Goal: Information Seeking & Learning: Learn about a topic

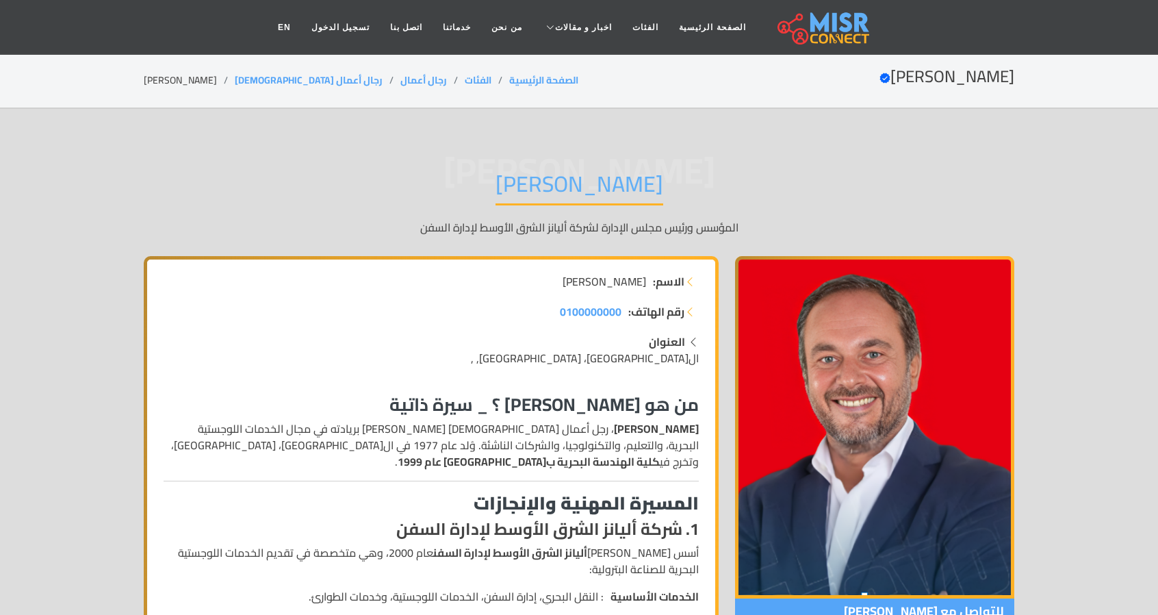
drag, startPoint x: 685, startPoint y: 411, endPoint x: 387, endPoint y: 383, distance: 299.8
drag, startPoint x: 416, startPoint y: 404, endPoint x: 702, endPoint y: 402, distance: 286.1
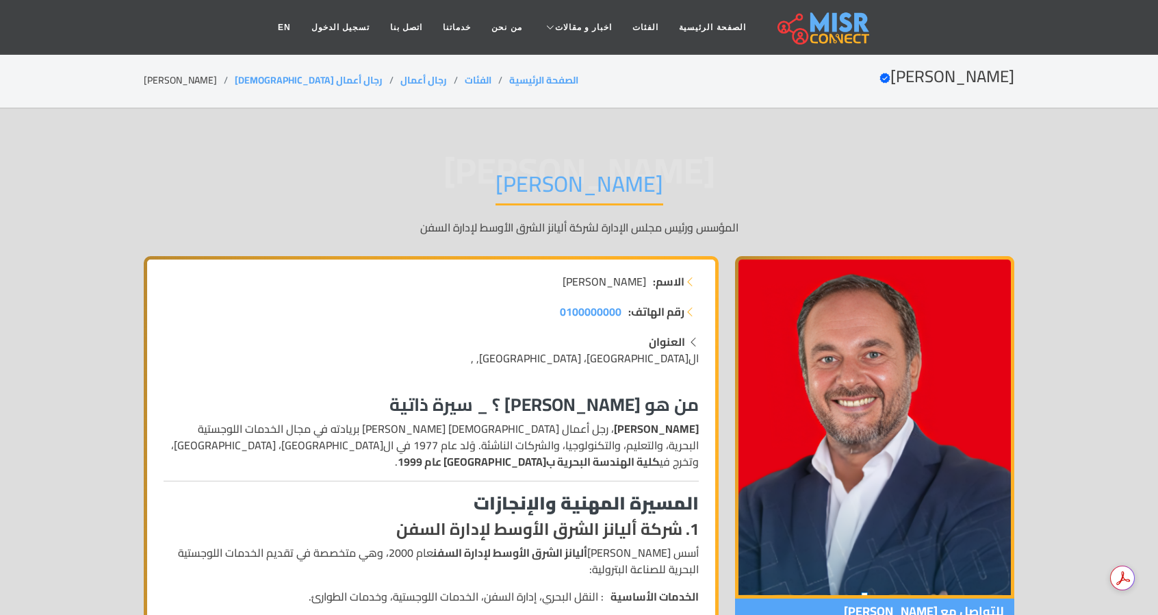
drag, startPoint x: 389, startPoint y: 398, endPoint x: 700, endPoint y: 405, distance: 310.8
click at [554, 409] on h3 "من هو [PERSON_NAME] ؟ _ سيرة ذاتية" at bounding box center [431, 404] width 535 height 21
click at [407, 402] on h3 "من هو [PERSON_NAME] ؟ _ سيرة ذاتية" at bounding box center [431, 404] width 535 height 21
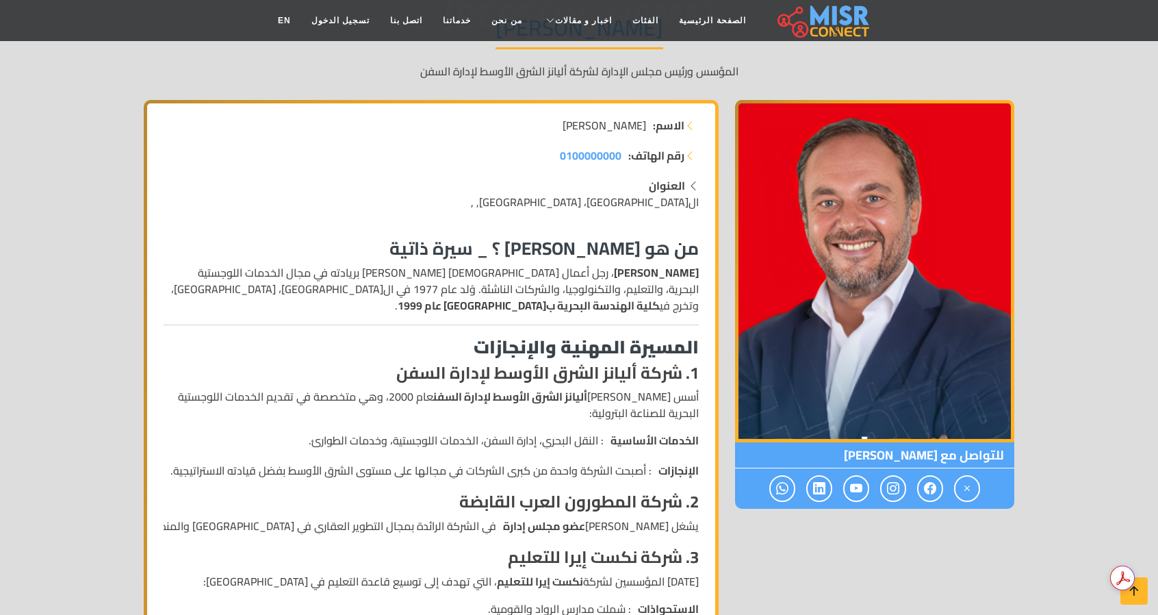
scroll to position [205, 0]
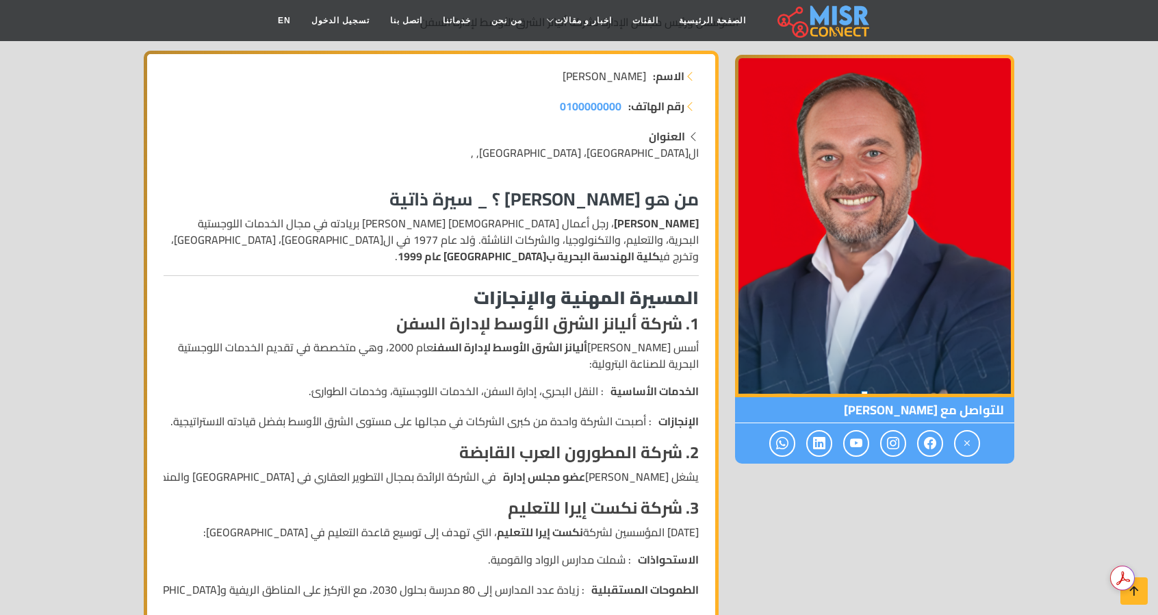
drag, startPoint x: 408, startPoint y: 353, endPoint x: 290, endPoint y: 358, distance: 118.5
click at [290, 358] on p "أسس [PERSON_NAME] أليانز الشرق الأوسط لإدارة السفن عام 2000، وهي متخصصة في تقدي…" at bounding box center [431, 355] width 535 height 33
click at [290, 355] on p "أسس [PERSON_NAME] أليانز الشرق الأوسط لإدارة السفن عام 2000، وهي متخصصة في تقدي…" at bounding box center [431, 355] width 535 height 33
click at [468, 362] on p "أسس [PERSON_NAME] أليانز الشرق الأوسط لإدارة السفن عام 2000، وهي متخصصة في تقدي…" at bounding box center [431, 355] width 535 height 33
drag, startPoint x: 598, startPoint y: 398, endPoint x: 316, endPoint y: 389, distance: 282.1
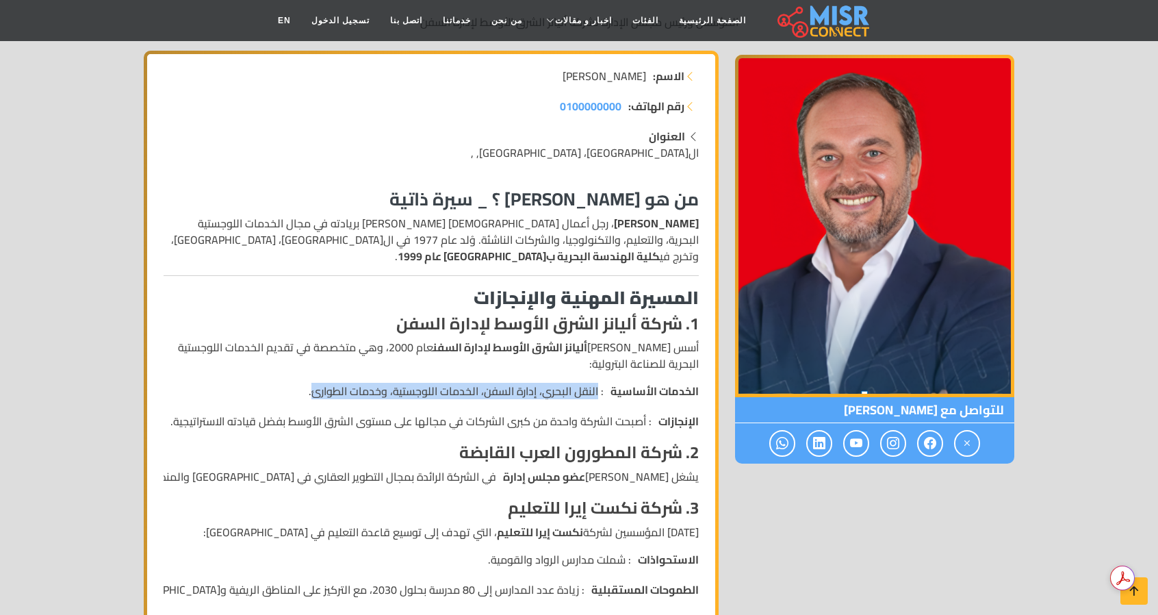
click at [316, 389] on li "الخدمات الأساسية : النقل البحري، إدارة السفن، الخدمات اللوجستية، وخدمات الطوارئ." at bounding box center [431, 391] width 535 height 16
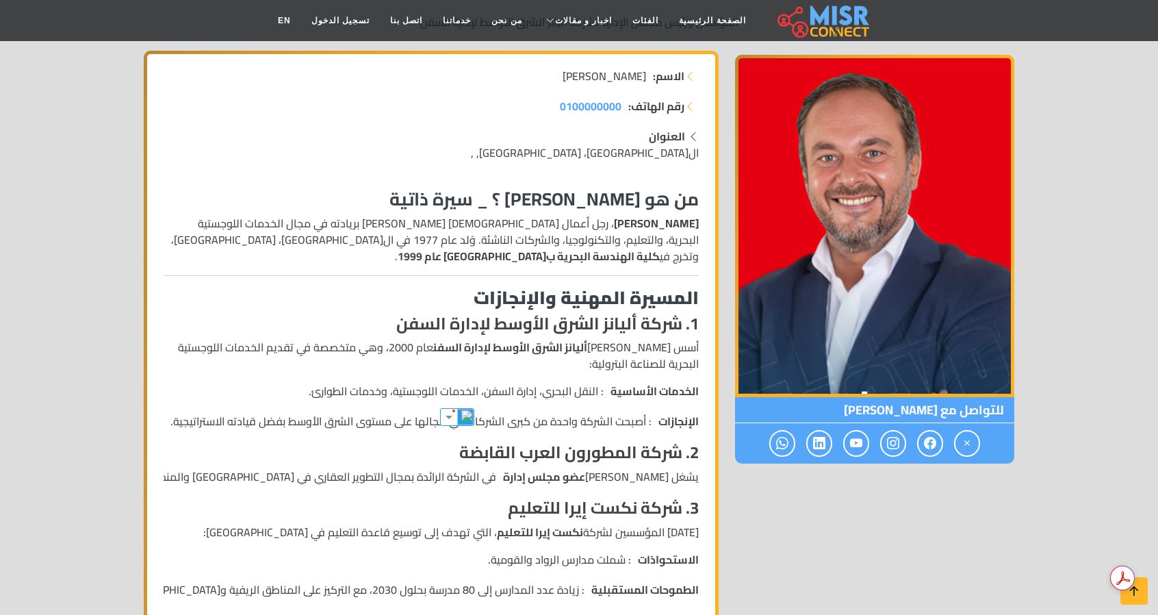
click at [305, 389] on li "الخدمات الأساسية : النقل البحري، إدارة السفن، الخدمات اللوجستية، وخدمات الطوارئ." at bounding box center [431, 391] width 535 height 16
drag, startPoint x: 641, startPoint y: 421, endPoint x: 219, endPoint y: 420, distance: 421.7
click at [183, 418] on li "الإنجازات : أصبحت الشركة واحدة من كبرى الشركات في مجالها على مستوى الشرق الأوسط…" at bounding box center [431, 421] width 535 height 16
click at [381, 398] on li "الخدمات الأساسية : النقل البحري، إدارة السفن، الخدمات اللوجستية، وخدمات الطوارئ." at bounding box center [431, 391] width 535 height 16
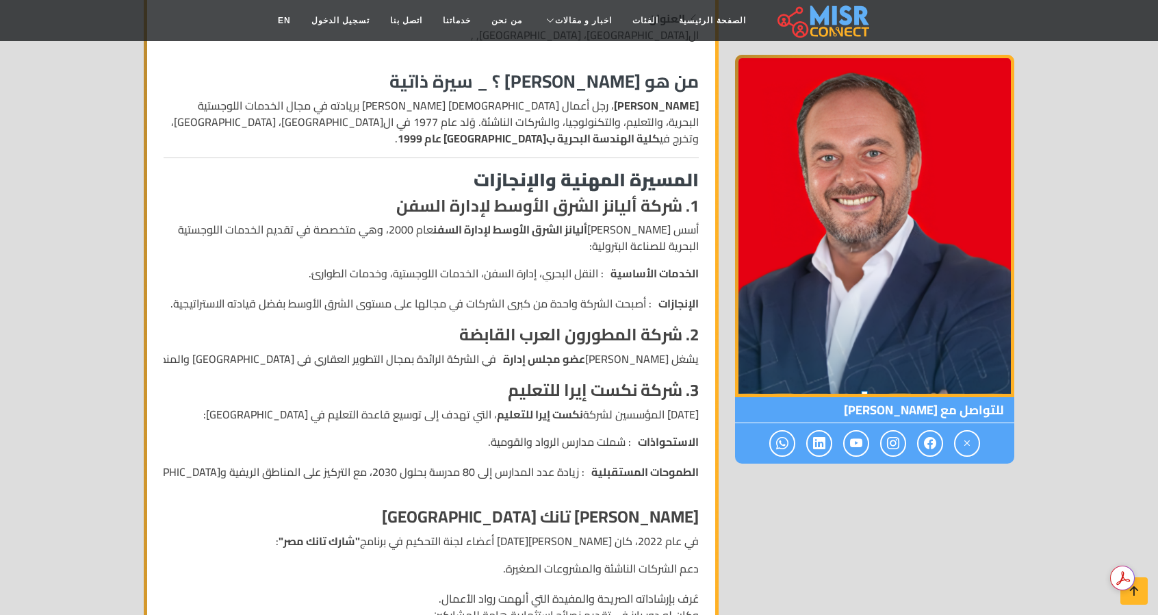
scroll to position [342, 0]
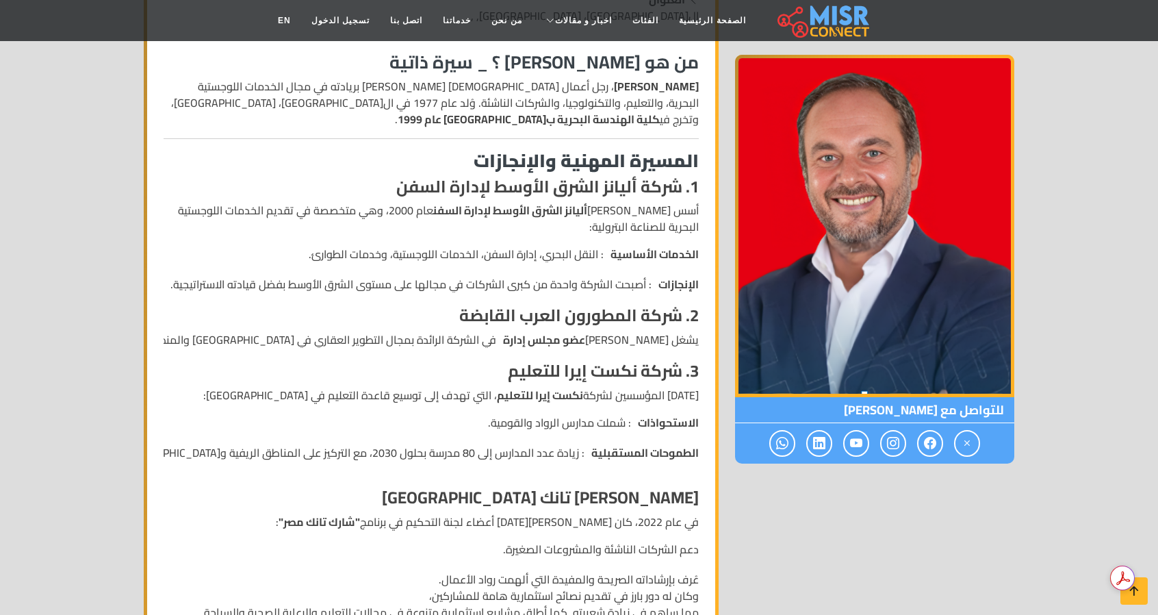
drag, startPoint x: 701, startPoint y: 339, endPoint x: 219, endPoint y: 320, distance: 482.2
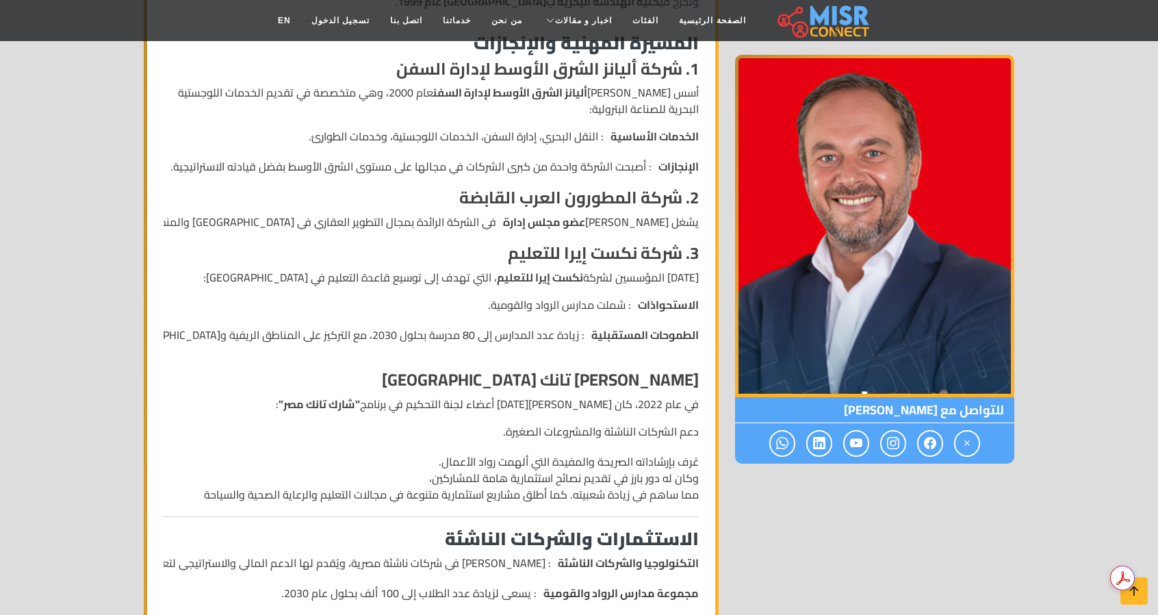
scroll to position [479, 0]
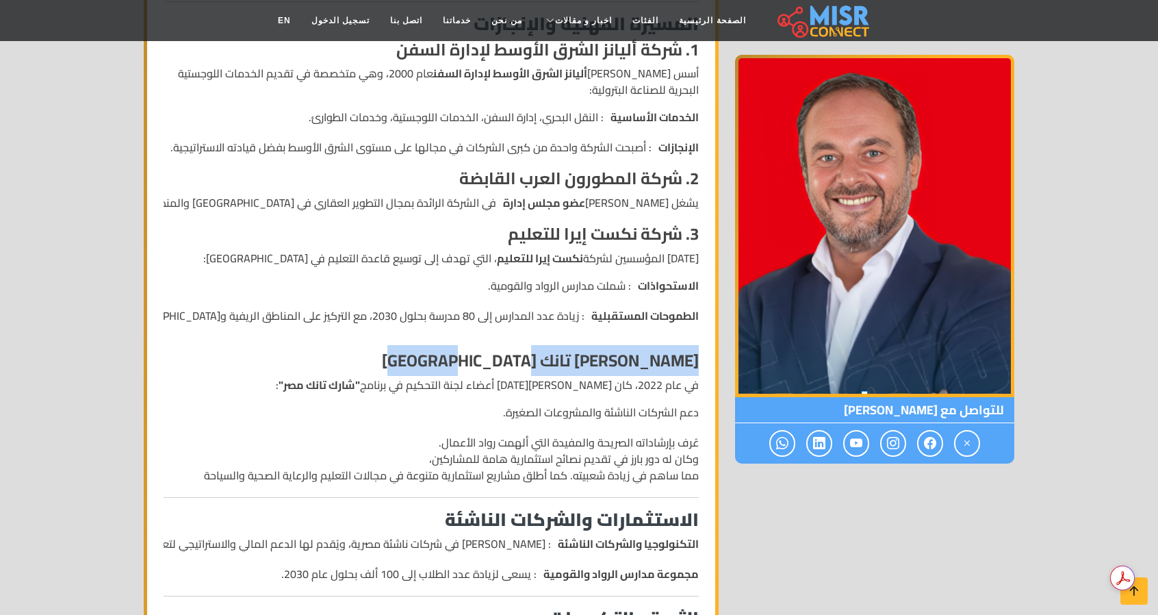
drag, startPoint x: 705, startPoint y: 359, endPoint x: 408, endPoint y: 342, distance: 297.6
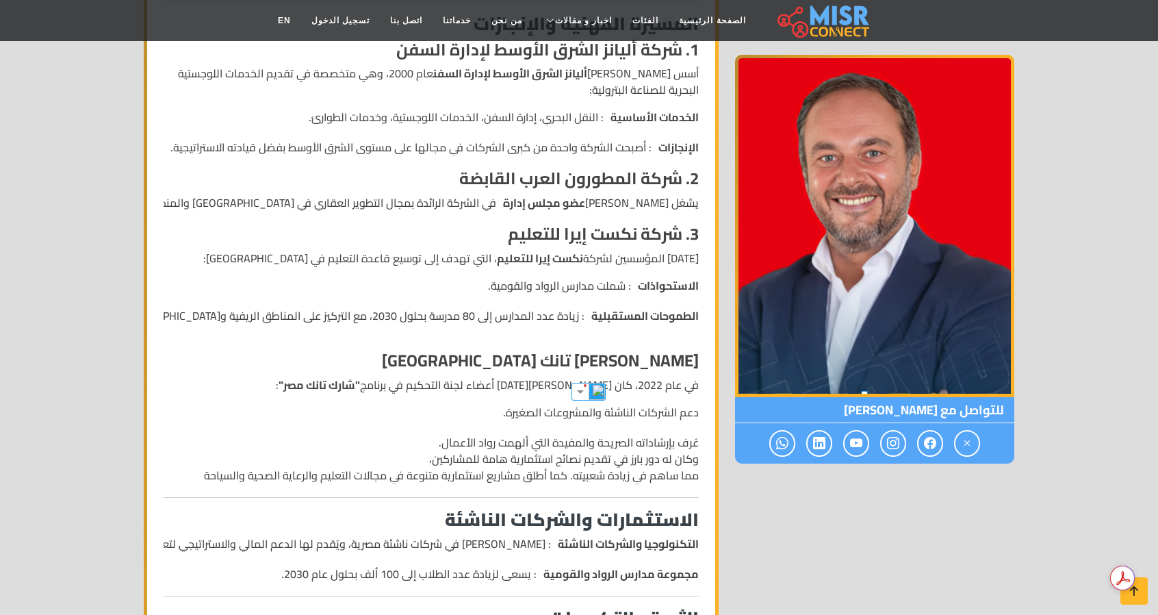
click at [446, 387] on p "في عام 2022، كان [PERSON_NAME][DATE] أعضاء لجنة التحكيم في برنامج "شارك تانك مص…" at bounding box center [431, 384] width 535 height 16
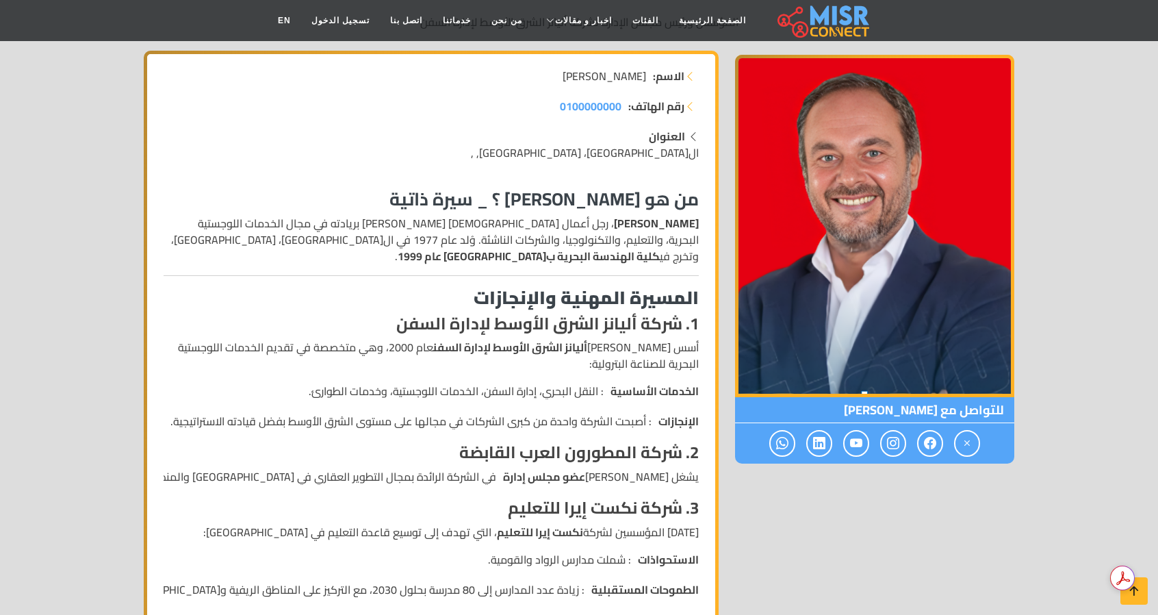
scroll to position [0, 0]
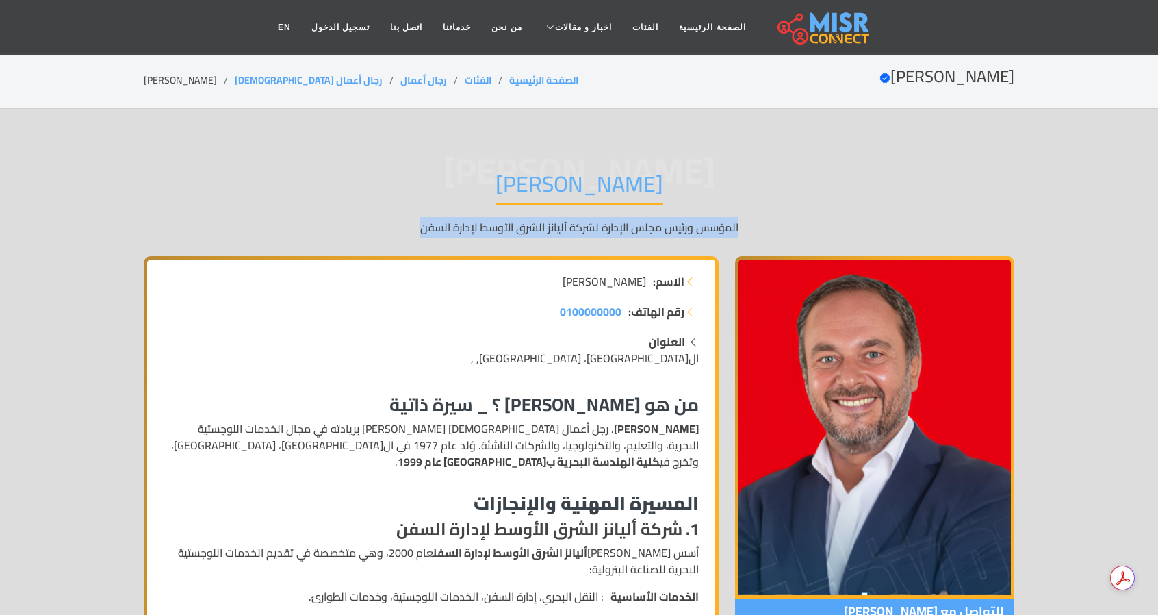
drag, startPoint x: 451, startPoint y: 229, endPoint x: 747, endPoint y: 244, distance: 296.1
click at [747, 244] on div "[PERSON_NAME] [PERSON_NAME] ورئيس مجلس الإدارة لشركة أليانز الشرق الأوسط لإدارة…" at bounding box center [579, 203] width 871 height 106
click at [430, 220] on p "المؤسس ورئيس مجلس الإدارة لشركة أليانز الشرق الأوسط لإدارة السفن" at bounding box center [579, 227] width 871 height 16
drag, startPoint x: 697, startPoint y: 403, endPoint x: 385, endPoint y: 392, distance: 312.3
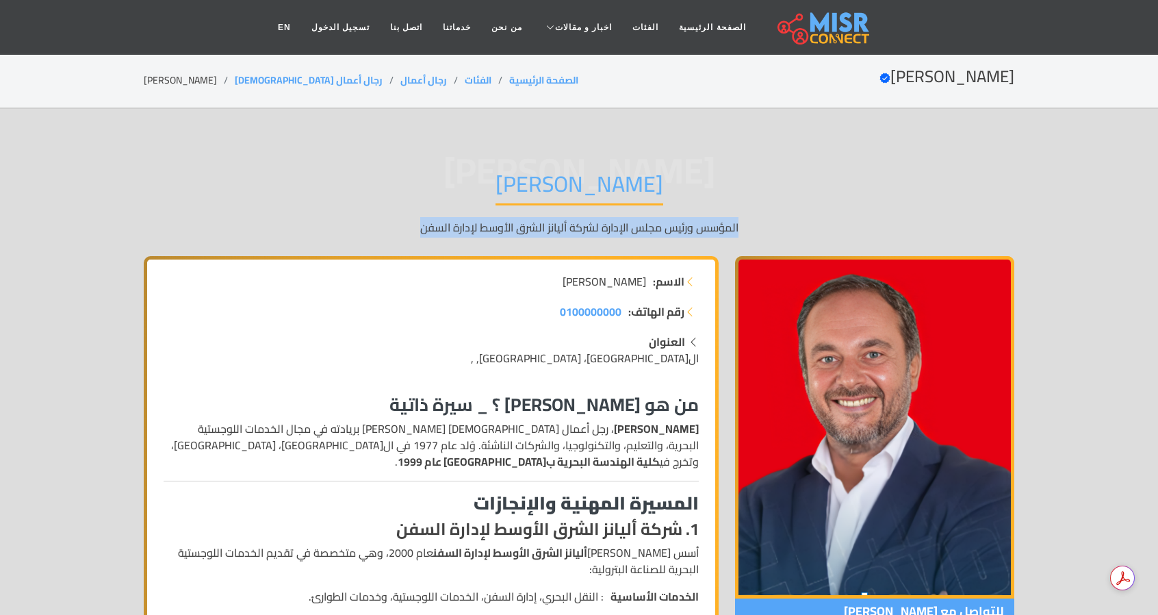
click at [627, 407] on h3 "من هو [PERSON_NAME] ؟ _ سيرة ذاتية" at bounding box center [431, 404] width 535 height 21
drag, startPoint x: 695, startPoint y: 405, endPoint x: 410, endPoint y: 400, distance: 285.5
click at [410, 400] on h3 "من هو [PERSON_NAME] ؟ _ سيرة ذاتية" at bounding box center [431, 404] width 535 height 21
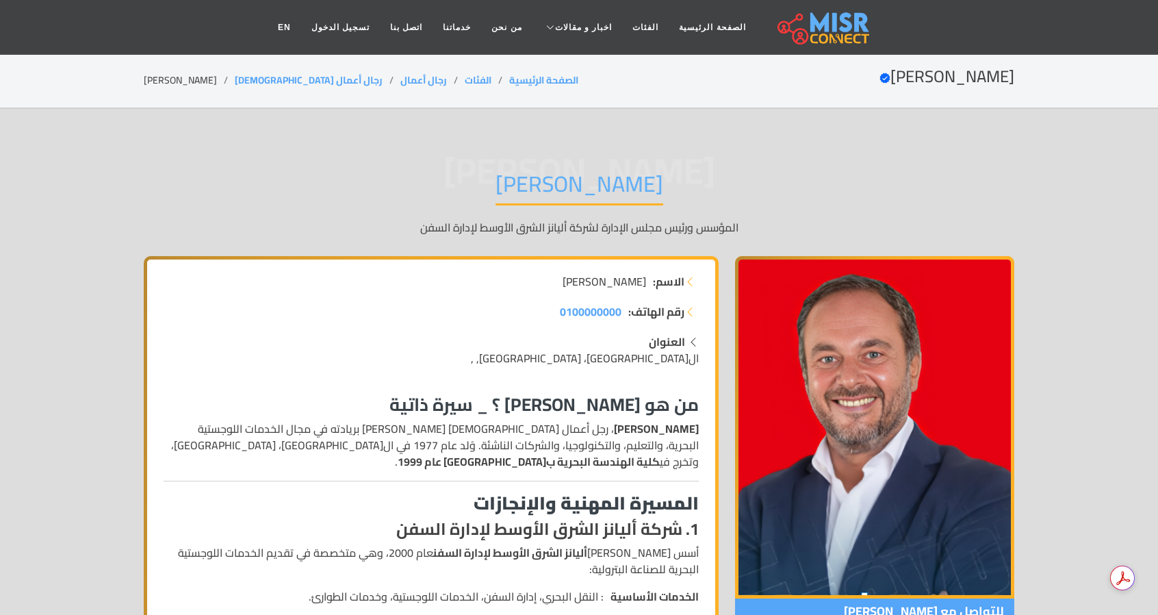
drag, startPoint x: 387, startPoint y: 400, endPoint x: 694, endPoint y: 403, distance: 306.7
click at [694, 403] on h3 "من هو [PERSON_NAME] ؟ _ سيرة ذاتية" at bounding box center [431, 404] width 535 height 21
drag, startPoint x: 442, startPoint y: 402, endPoint x: 695, endPoint y: 409, distance: 252.7
click at [694, 407] on h3 "من هو [PERSON_NAME] ؟ _ سيرة ذاتية" at bounding box center [431, 404] width 535 height 21
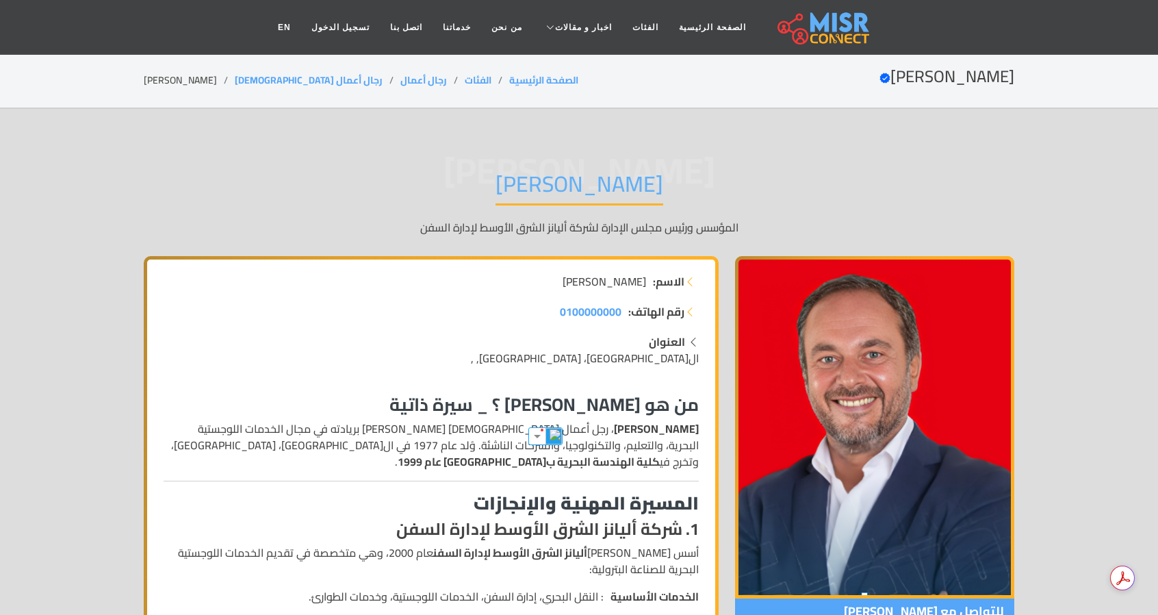
click at [695, 409] on h3 "من هو [PERSON_NAME] ؟ _ سيرة ذاتية" at bounding box center [431, 404] width 535 height 21
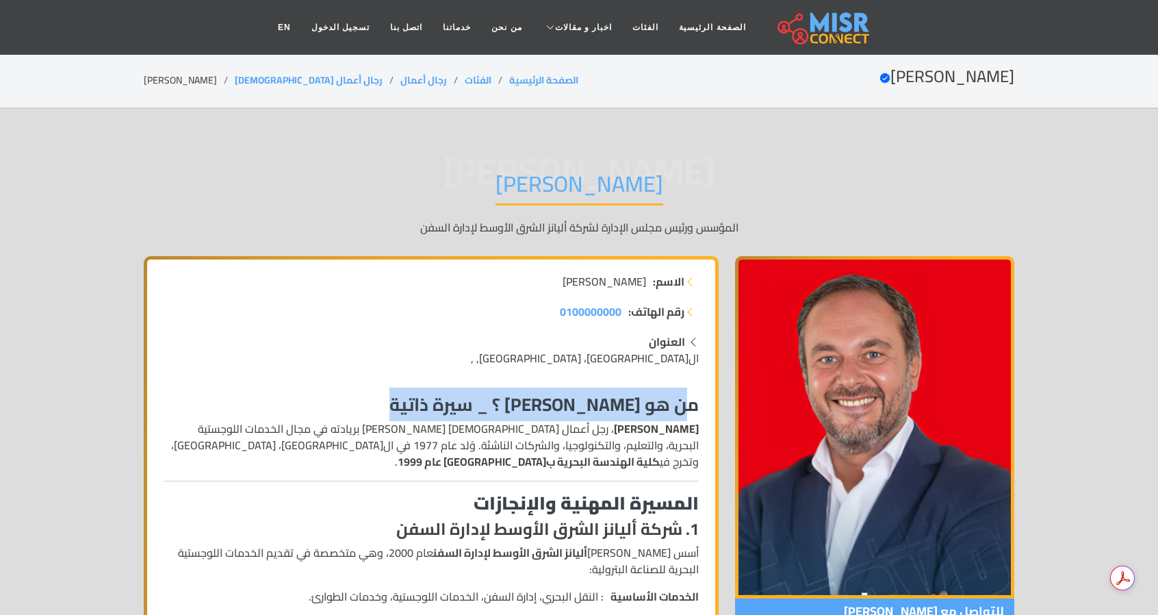
drag, startPoint x: 695, startPoint y: 409, endPoint x: 390, endPoint y: 393, distance: 305.0
click at [390, 394] on h3 "من هو [PERSON_NAME] ؟ _ سيرة ذاتية" at bounding box center [431, 404] width 535 height 21
drag, startPoint x: 400, startPoint y: 398, endPoint x: 699, endPoint y: 400, distance: 298.5
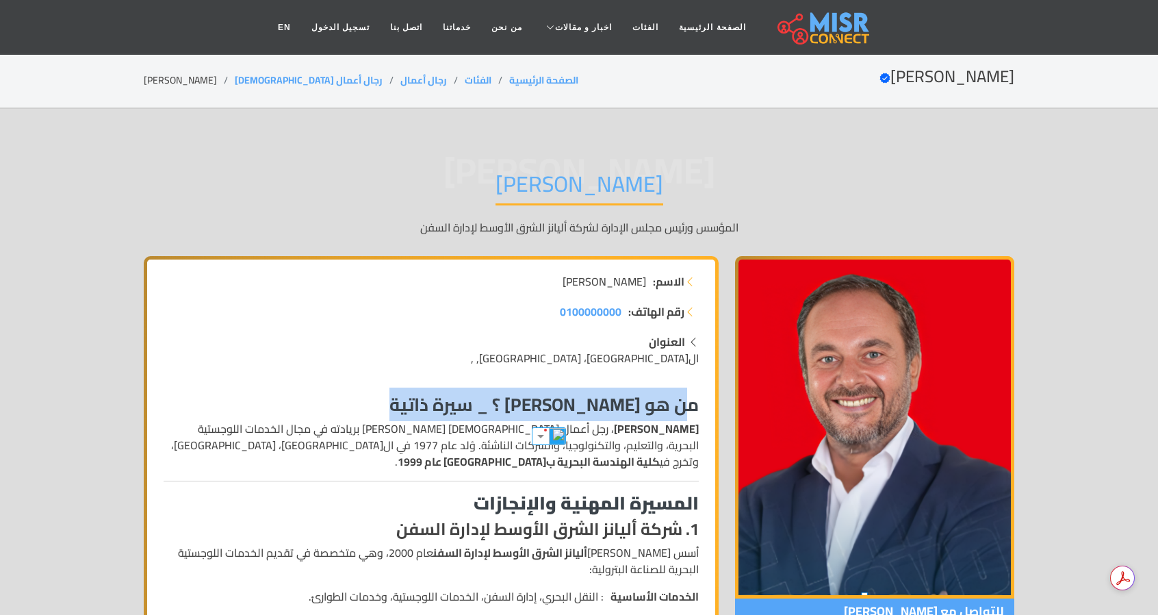
click at [695, 406] on h3 "من هو [PERSON_NAME] ؟ _ سيرة ذاتية" at bounding box center [431, 404] width 535 height 21
drag, startPoint x: 500, startPoint y: 369, endPoint x: 377, endPoint y: 385, distance: 123.5
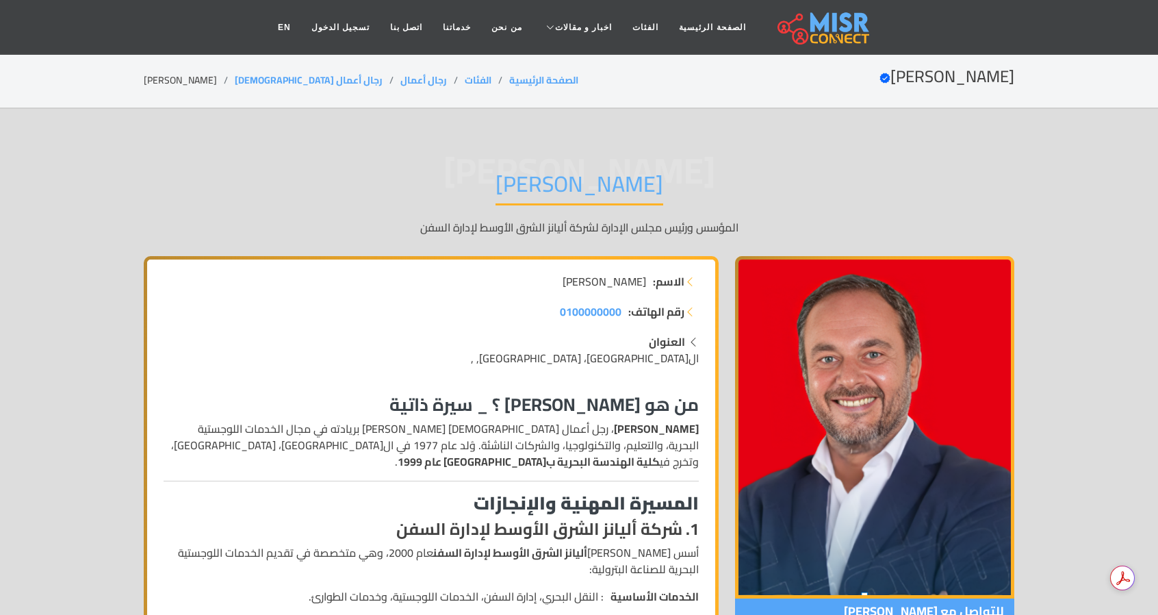
click at [393, 400] on h3 "من هو [PERSON_NAME] ؟ _ سيرة ذاتية" at bounding box center [431, 404] width 535 height 21
drag, startPoint x: 391, startPoint y: 400, endPoint x: 693, endPoint y: 402, distance: 301.9
click at [693, 402] on h3 "من هو [PERSON_NAME] ؟ _ سيرة ذاتية" at bounding box center [431, 404] width 535 height 21
click at [402, 411] on h3 "من هو [PERSON_NAME] ؟ _ سيرة ذاتية" at bounding box center [431, 404] width 535 height 21
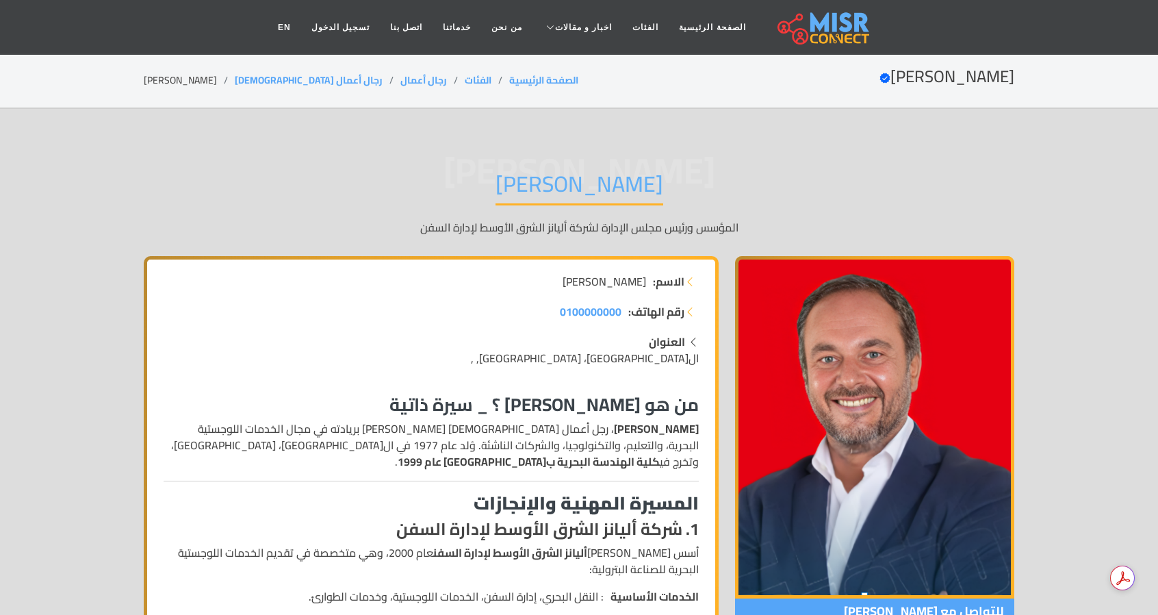
drag, startPoint x: 397, startPoint y: 405, endPoint x: 695, endPoint y: 407, distance: 298.4
click at [695, 407] on h3 "من هو [PERSON_NAME] ؟ _ سيرة ذاتية" at bounding box center [431, 404] width 535 height 21
drag, startPoint x: 419, startPoint y: 415, endPoint x: 411, endPoint y: 409, distance: 10.7
click at [419, 415] on h3 "من هو [PERSON_NAME] ؟ _ سيرة ذاتية" at bounding box center [431, 404] width 535 height 21
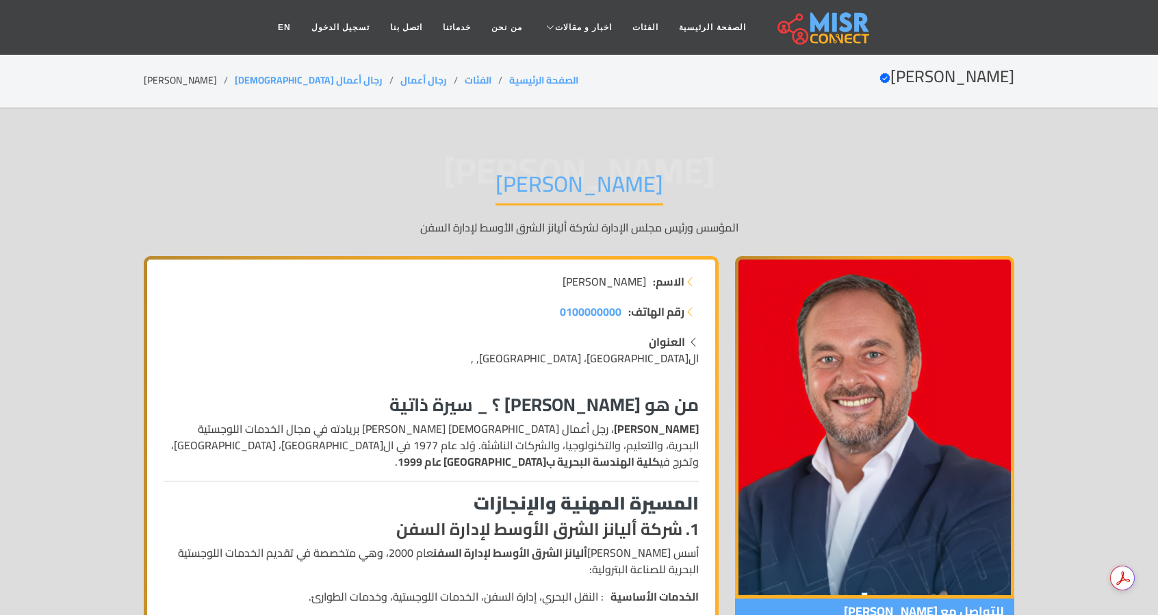
click at [402, 402] on h3 "من هو [PERSON_NAME] ؟ _ سيرة ذاتية" at bounding box center [431, 404] width 535 height 21
drag, startPoint x: 382, startPoint y: 398, endPoint x: 647, endPoint y: 415, distance: 265.5
click at [647, 415] on h3 "من هو [PERSON_NAME] ؟ _ سيرة ذاتية" at bounding box center [431, 404] width 535 height 21
click at [381, 396] on h3 "من هو [PERSON_NAME] ؟ _ سيرة ذاتية" at bounding box center [431, 404] width 535 height 21
drag, startPoint x: 382, startPoint y: 400, endPoint x: 607, endPoint y: 435, distance: 227.8
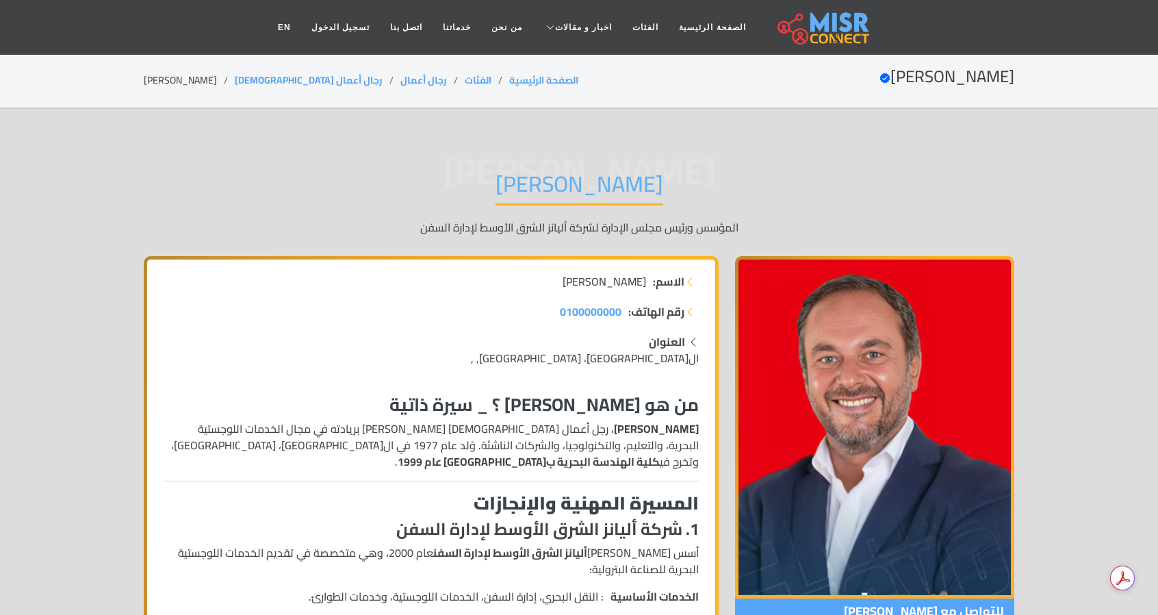
click at [392, 408] on h3 "من هو [PERSON_NAME] ؟ _ سيرة ذاتية" at bounding box center [431, 404] width 535 height 21
click at [344, 413] on h3 "من هو [PERSON_NAME] ؟ _ سيرة ذاتية" at bounding box center [431, 404] width 535 height 21
drag, startPoint x: 387, startPoint y: 398, endPoint x: 474, endPoint y: 389, distance: 87.3
click at [693, 408] on h3 "من هو [PERSON_NAME] ؟ _ سيرة ذاتية" at bounding box center [431, 404] width 535 height 21
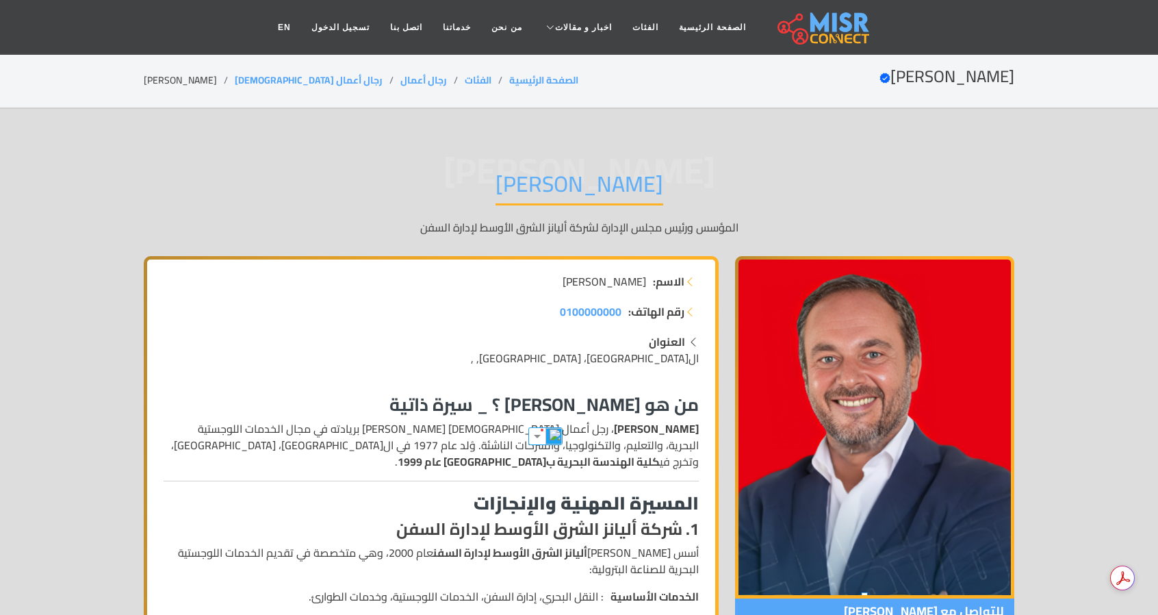
drag, startPoint x: 451, startPoint y: 391, endPoint x: 419, endPoint y: 395, distance: 32.4
click at [450, 394] on h3 "من هو [PERSON_NAME] ؟ _ سيرة ذاتية" at bounding box center [431, 404] width 535 height 21
click at [368, 398] on h3 "من هو [PERSON_NAME] ؟ _ سيرة ذاتية" at bounding box center [431, 404] width 535 height 21
drag, startPoint x: 376, startPoint y: 396, endPoint x: 713, endPoint y: 405, distance: 336.2
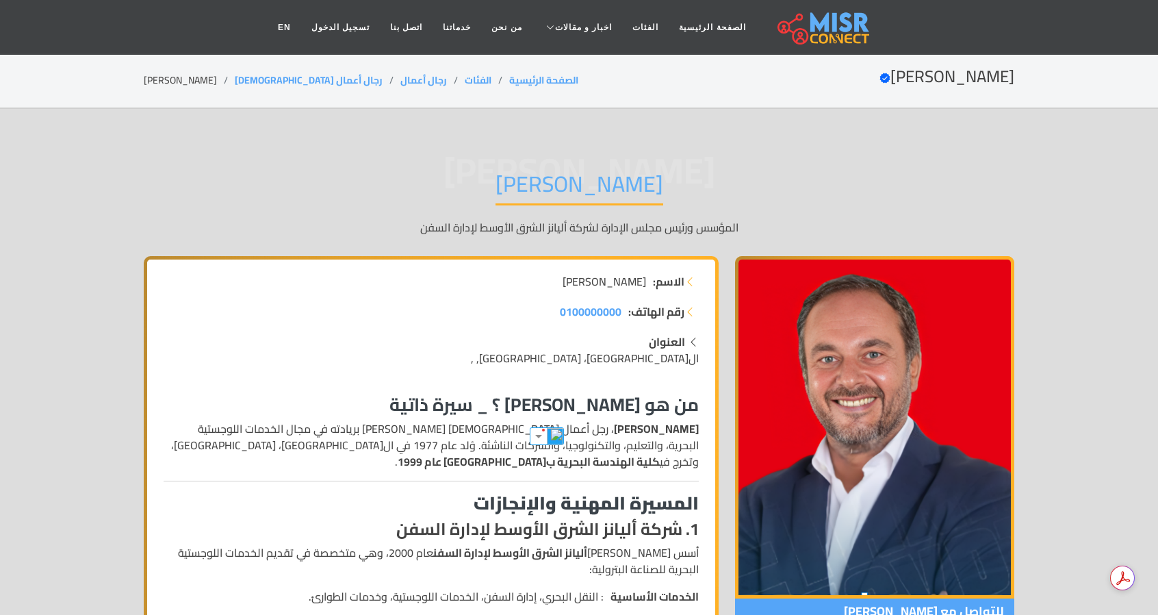
click at [626, 403] on h3 "من هو [PERSON_NAME] ؟ _ سيرة ذاتية" at bounding box center [431, 404] width 535 height 21
drag, startPoint x: 447, startPoint y: 402, endPoint x: 696, endPoint y: 410, distance: 249.3
click at [696, 410] on h3 "من هو [PERSON_NAME] ؟ _ سيرة ذاتية" at bounding box center [431, 404] width 535 height 21
drag, startPoint x: 691, startPoint y: 415, endPoint x: 684, endPoint y: 417, distance: 7.7
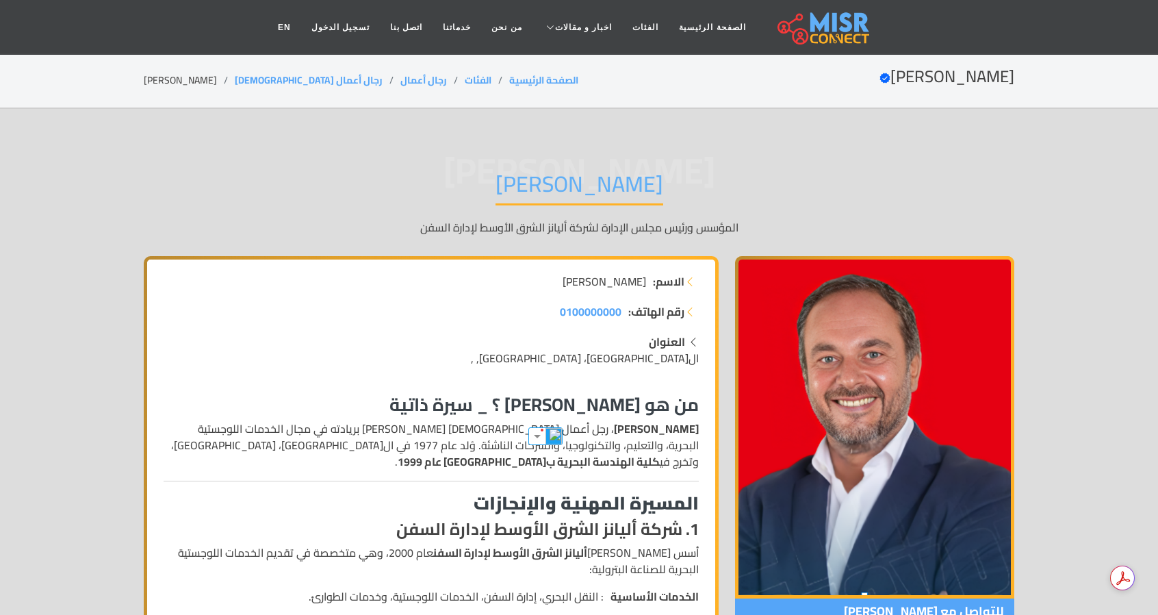
click at [691, 415] on h3 "من هو [PERSON_NAME] ؟ _ سيرة ذاتية" at bounding box center [431, 404] width 535 height 21
click at [402, 398] on h3 "من هو [PERSON_NAME] ؟ _ سيرة ذاتية" at bounding box center [431, 404] width 535 height 21
click at [391, 398] on h3 "من هو [PERSON_NAME] ؟ _ سيرة ذاتية" at bounding box center [431, 404] width 535 height 21
click at [370, 399] on h3 "من هو [PERSON_NAME] ؟ _ سيرة ذاتية" at bounding box center [431, 404] width 535 height 21
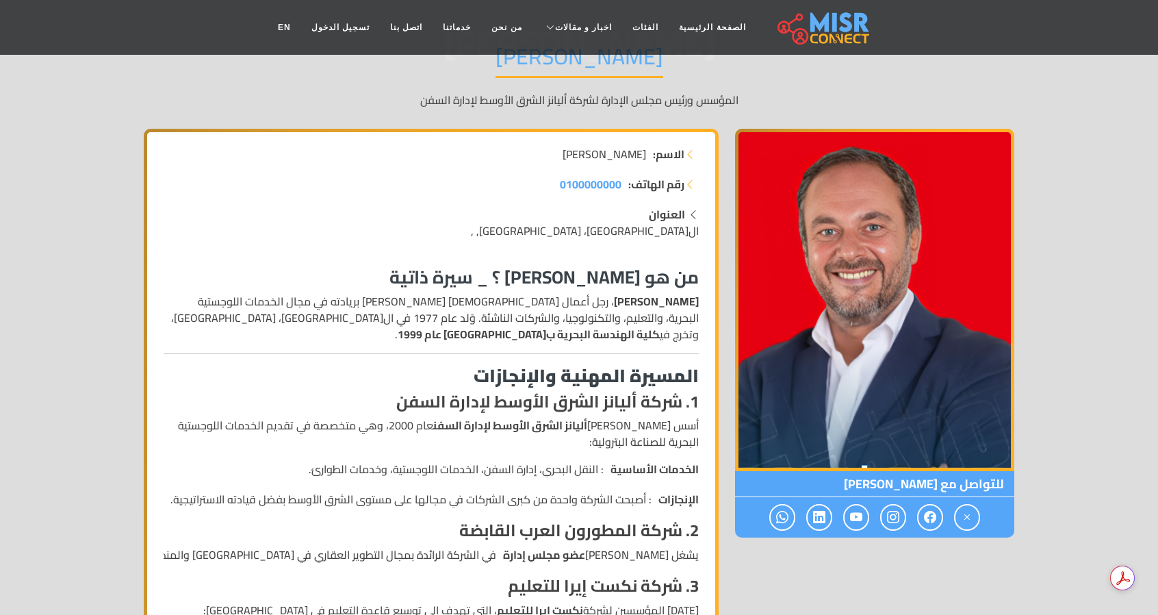
scroll to position [137, 0]
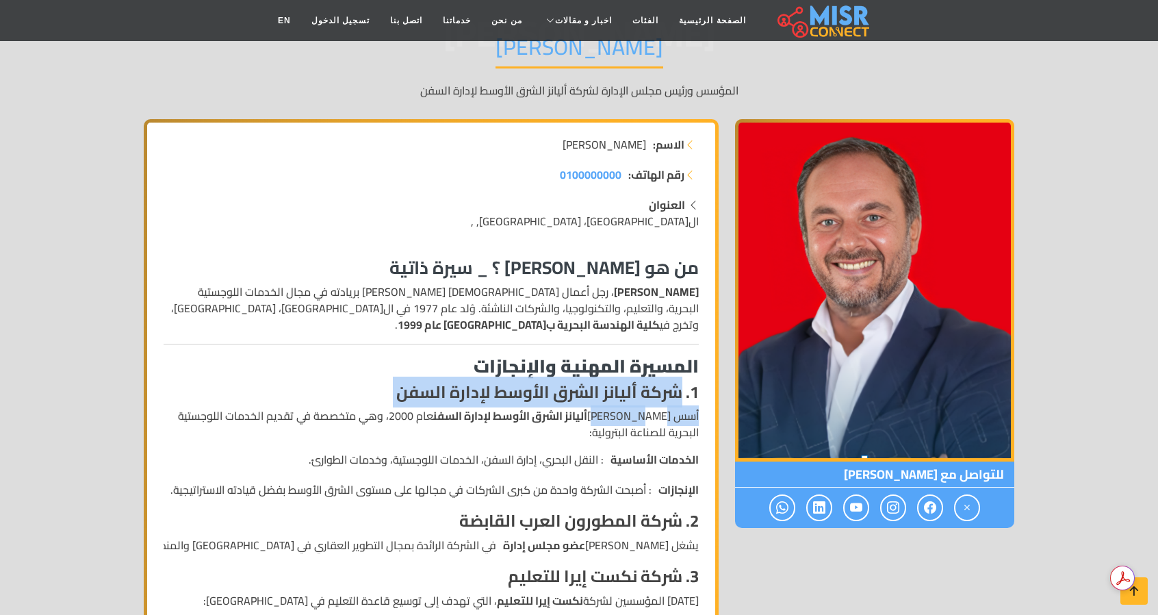
drag, startPoint x: 677, startPoint y: 392, endPoint x: 621, endPoint y: 426, distance: 66.1
click at [411, 391] on strong "1. شركة أليانز الشرق الأوسط لإدارة السفن" at bounding box center [547, 391] width 303 height 31
click at [578, 437] on p "أسس [PERSON_NAME] أليانز الشرق الأوسط لإدارة السفن عام 2000، وهي متخصصة في تقدي…" at bounding box center [431, 423] width 535 height 33
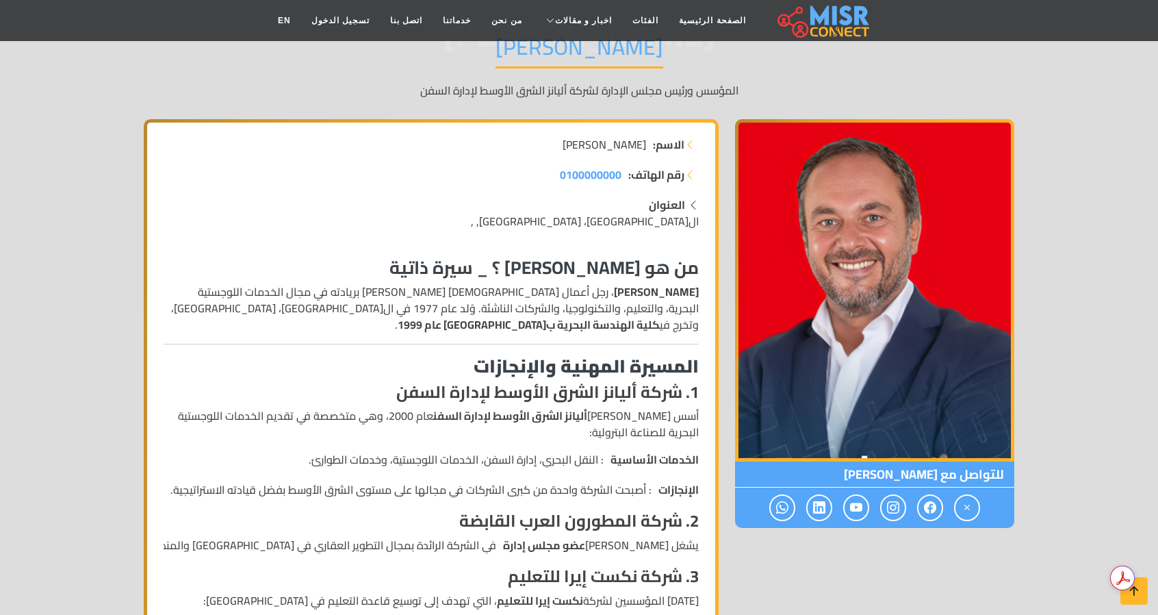
click at [597, 463] on li "الخدمات الأساسية : النقل البحري، إدارة السفن، الخدمات اللوجستية، وخدمات الطوارئ." at bounding box center [431, 459] width 535 height 16
drag, startPoint x: 597, startPoint y: 463, endPoint x: 326, endPoint y: 462, distance: 271.1
click at [326, 462] on li "الخدمات الأساسية : النقل البحري، إدارة السفن، الخدمات اللوجستية، وخدمات الطوارئ." at bounding box center [431, 459] width 535 height 16
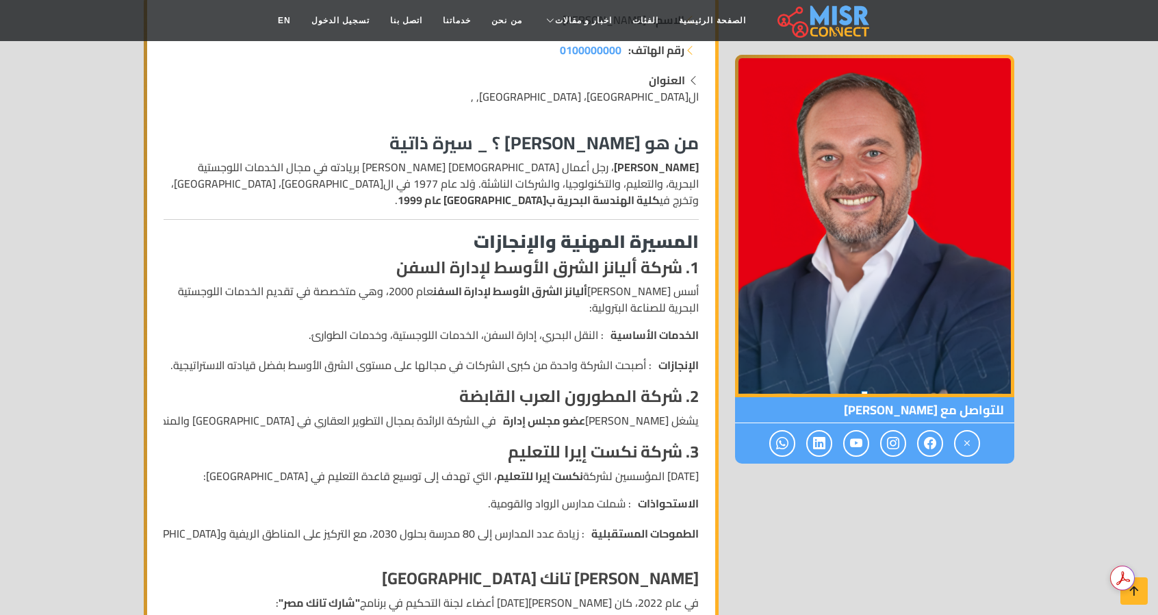
scroll to position [274, 0]
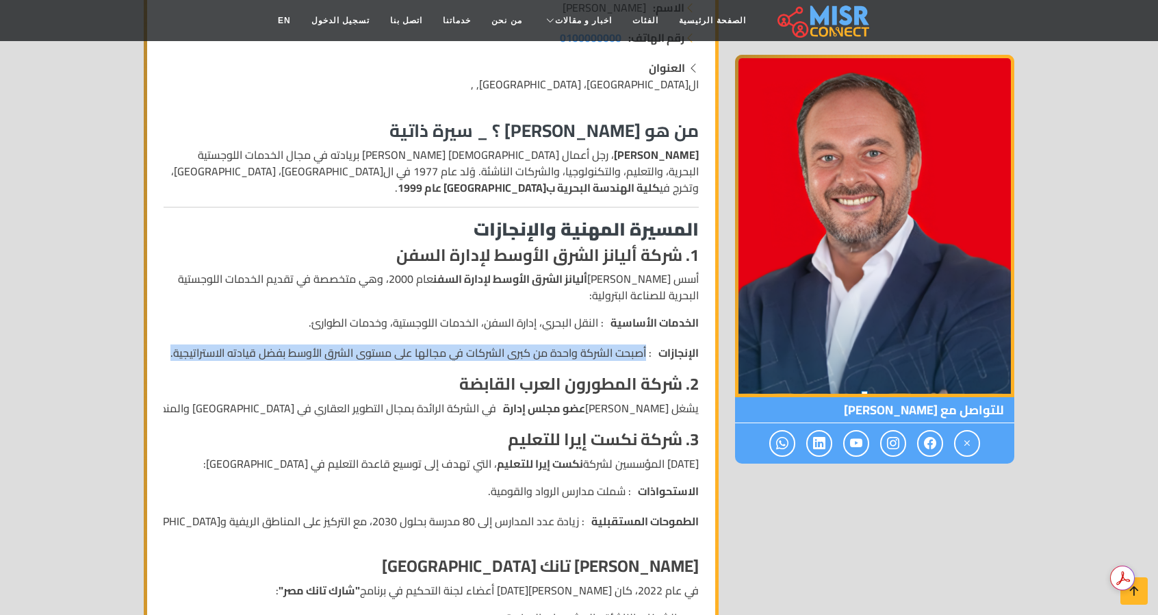
drag, startPoint x: 646, startPoint y: 351, endPoint x: 175, endPoint y: 355, distance: 470.9
click at [175, 355] on li "الإنجازات : أصبحت الشركة واحدة من كبرى الشركات في مجالها على مستوى الشرق الأوسط…" at bounding box center [431, 352] width 535 height 16
click at [181, 358] on li "الإنجازات : أصبحت الشركة واحدة من كبرى الشركات في مجالها على مستوى الشرق الأوسط…" at bounding box center [431, 352] width 535 height 16
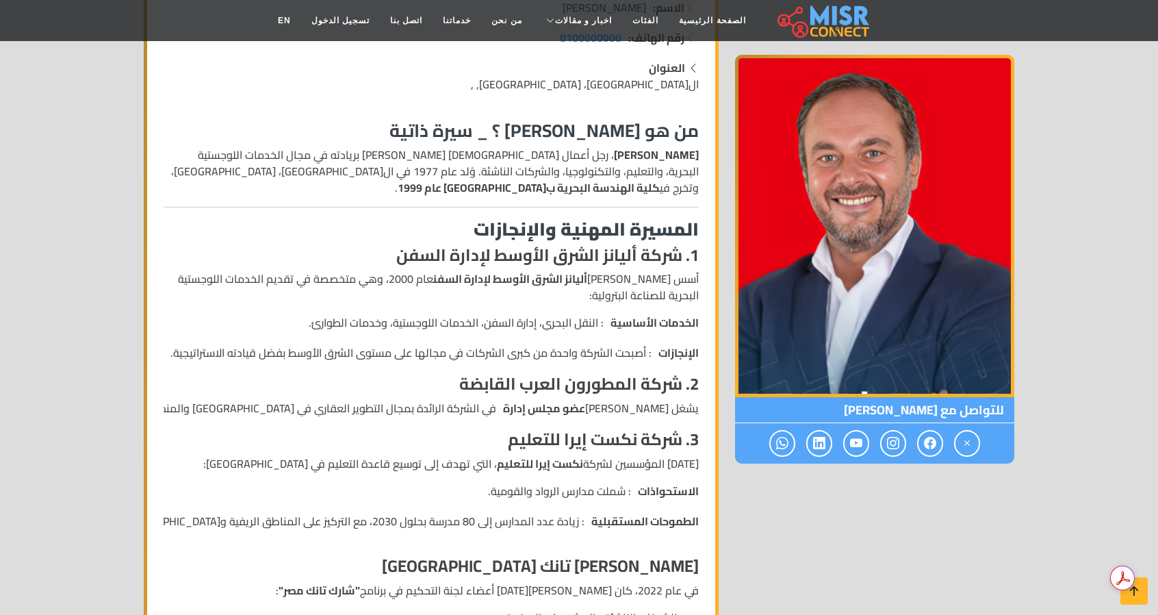
click at [437, 333] on ul "الخدمات الأساسية : النقل البحري، إدارة السفن، الخدمات اللوجستية، وخدمات الطوارئ…" at bounding box center [431, 337] width 535 height 47
drag, startPoint x: 646, startPoint y: 351, endPoint x: 344, endPoint y: 344, distance: 302.0
click at [284, 357] on li "الإنجازات : أصبحت الشركة واحدة من كبرى الشركات في مجالها على مستوى الشرق الأوسط…" at bounding box center [431, 352] width 535 height 16
click at [362, 343] on ul "الخدمات الأساسية : النقل البحري، إدارة السفن، الخدمات اللوجستية، وخدمات الطوارئ…" at bounding box center [431, 337] width 535 height 47
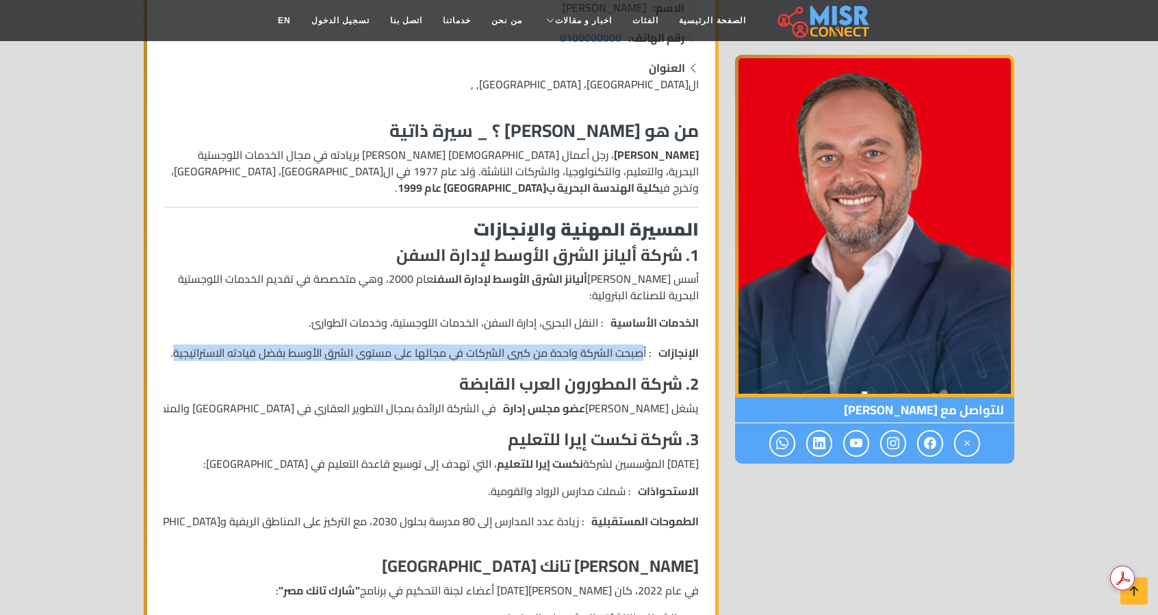
drag, startPoint x: 644, startPoint y: 352, endPoint x: 177, endPoint y: 353, distance: 467.5
click at [177, 353] on li "الإنجازات : أصبحت الشركة واحدة من كبرى الشركات في مجالها على مستوى الشرق الأوسط…" at bounding box center [431, 352] width 535 height 16
click at [336, 347] on li "الإنجازات : أصبحت الشركة واحدة من كبرى الشركات في مجالها على مستوى الشرق الأوسط…" at bounding box center [431, 352] width 535 height 16
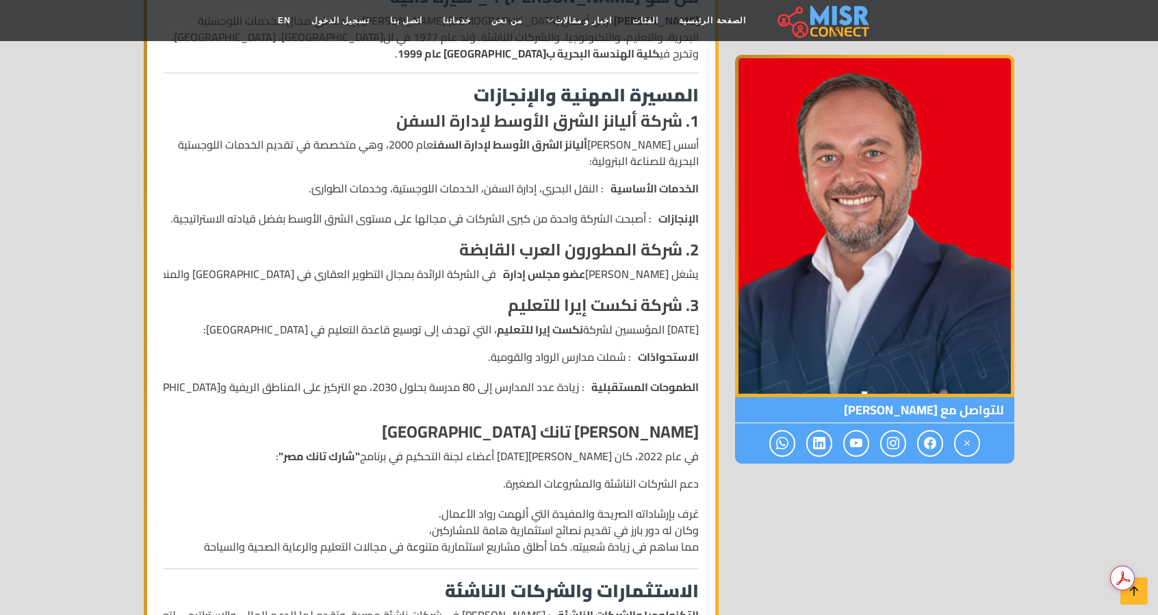
scroll to position [411, 0]
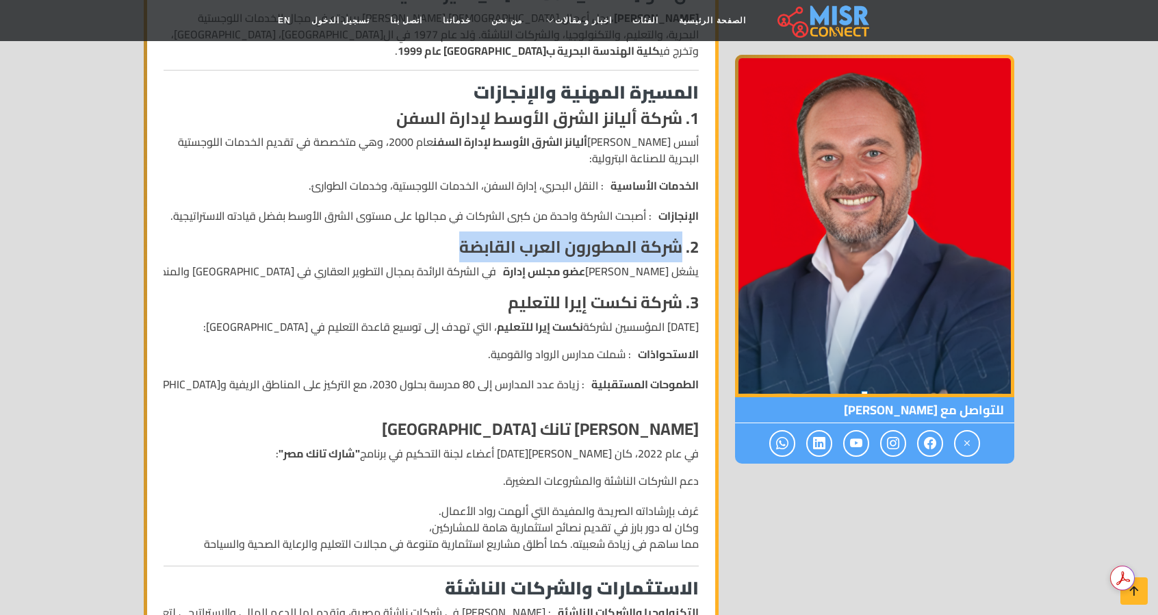
drag, startPoint x: 680, startPoint y: 248, endPoint x: 459, endPoint y: 250, distance: 221.8
click at [459, 250] on h4 "2. شركة المطورون العرب القابضة" at bounding box center [431, 248] width 535 height 20
click at [448, 247] on h4 "2. شركة المطورون العرب القابضة" at bounding box center [431, 248] width 535 height 20
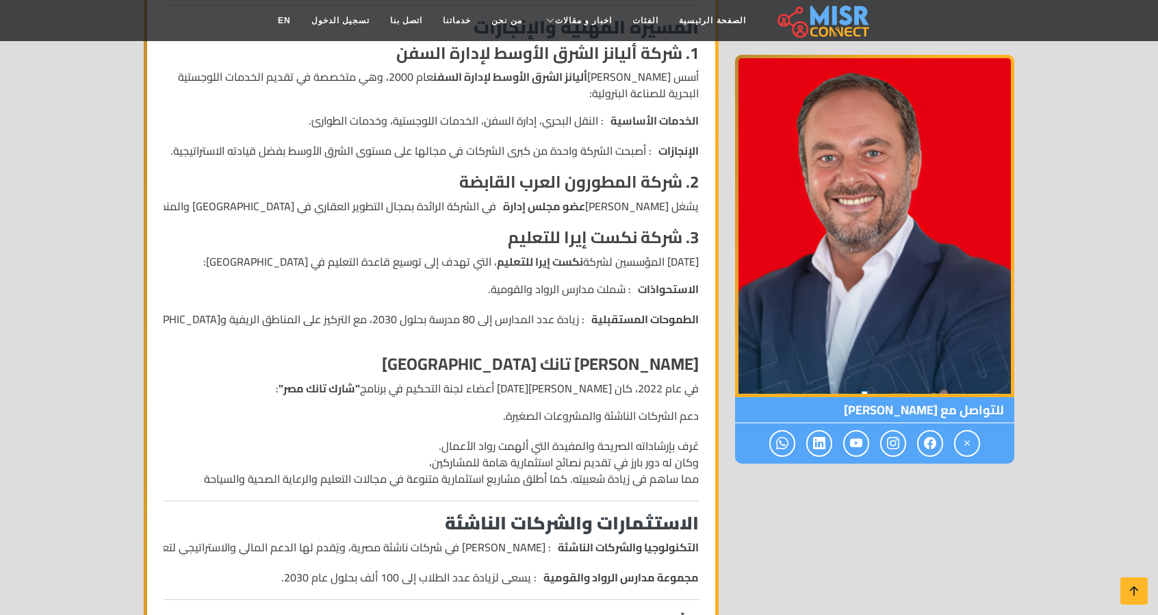
scroll to position [479, 0]
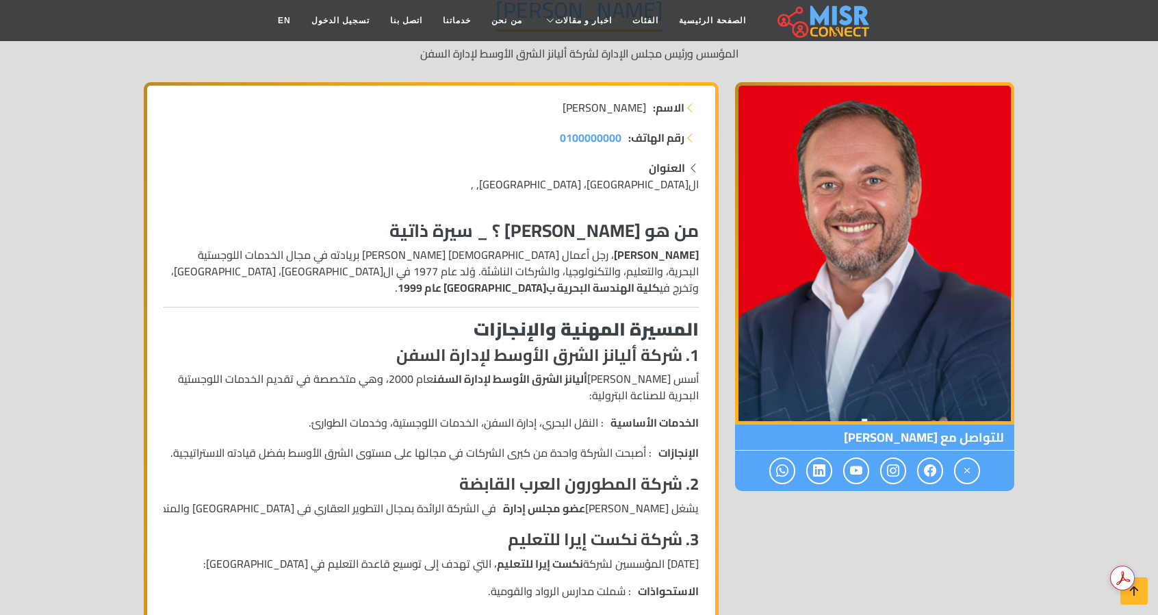
scroll to position [0, 0]
